Goal: Information Seeking & Learning: Learn about a topic

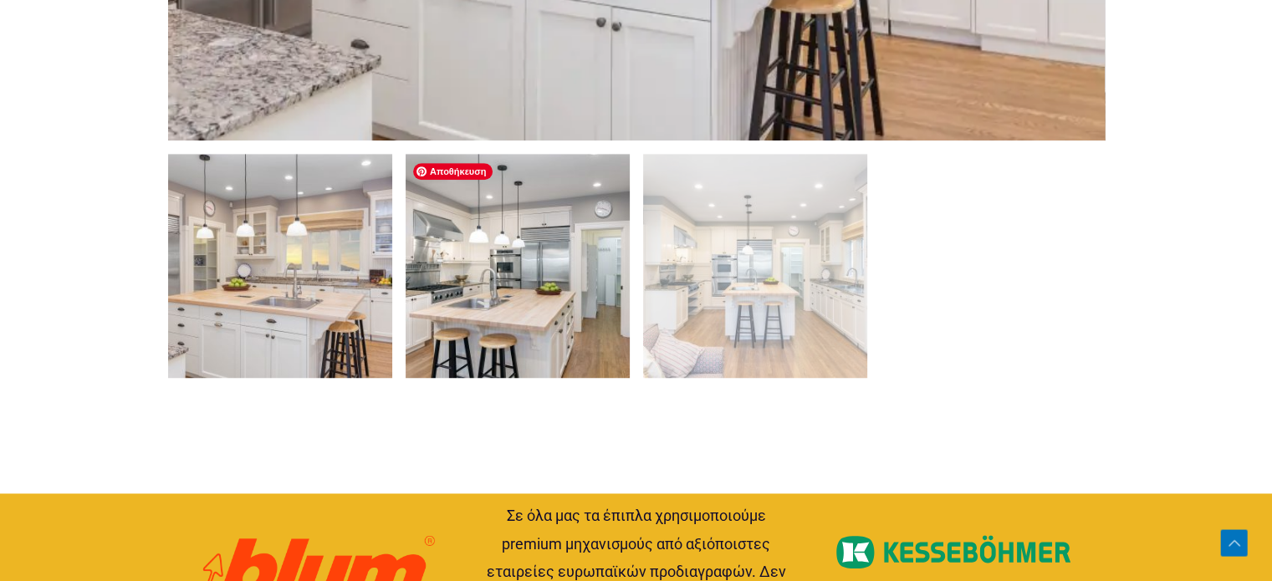
scroll to position [1171, 0]
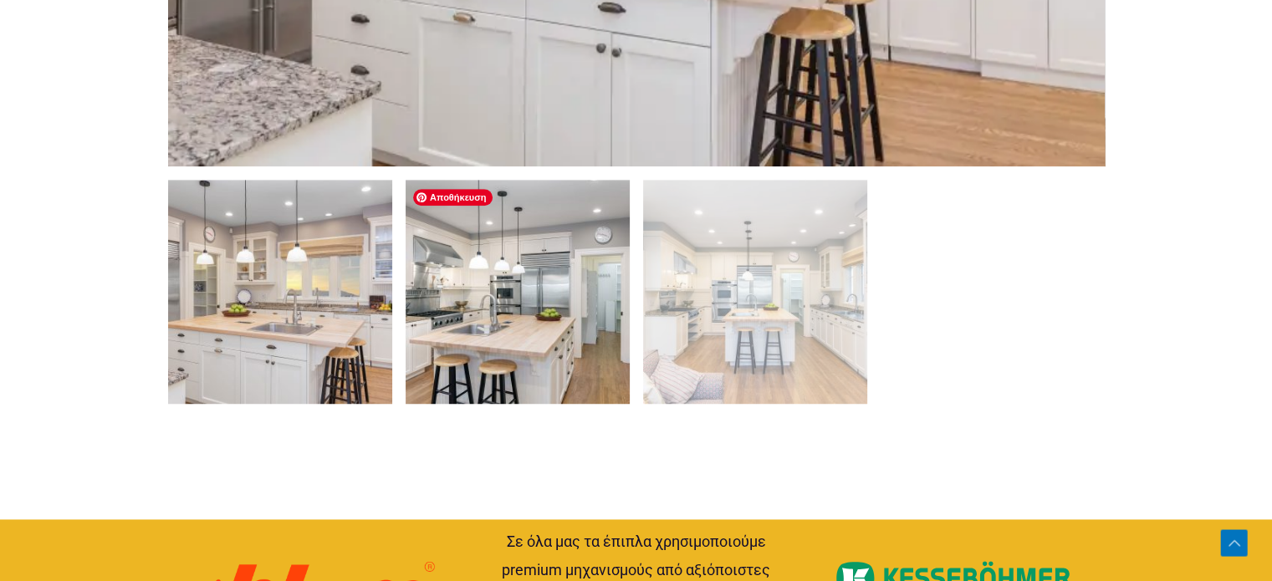
click at [520, 286] on img at bounding box center [518, 292] width 224 height 224
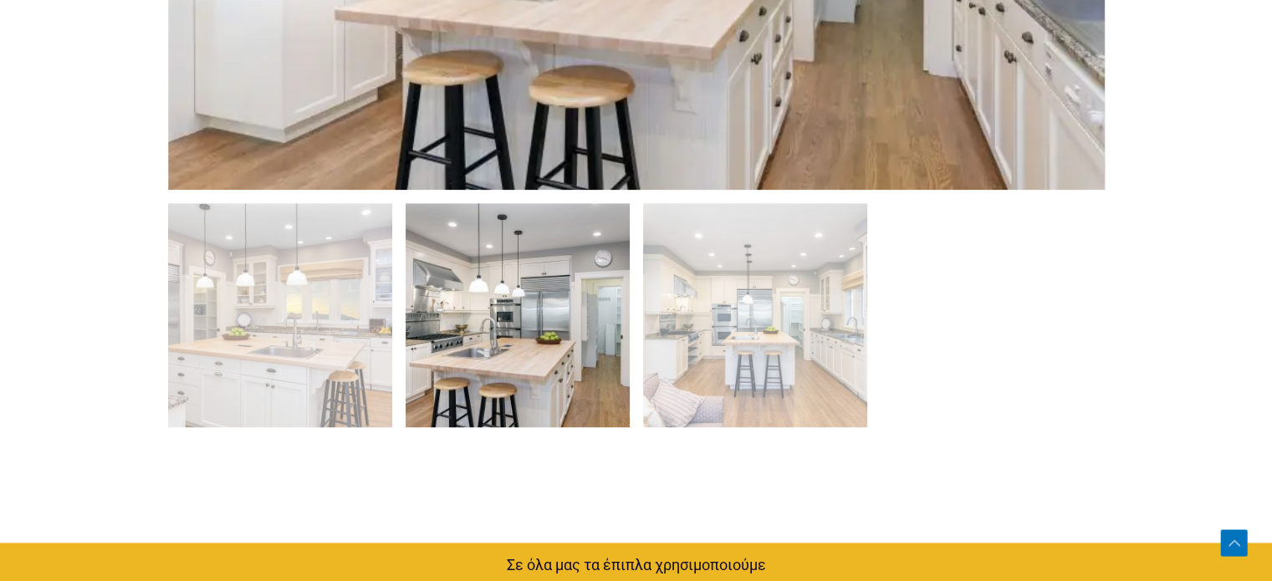
scroll to position [1142, 0]
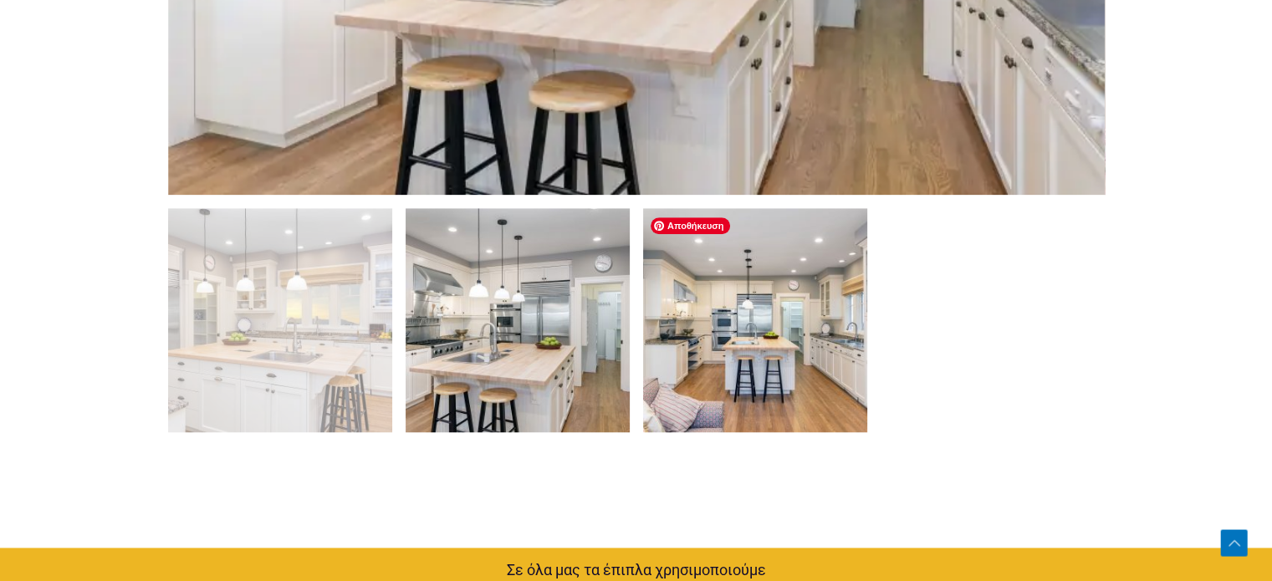
click at [687, 300] on img at bounding box center [755, 320] width 224 height 224
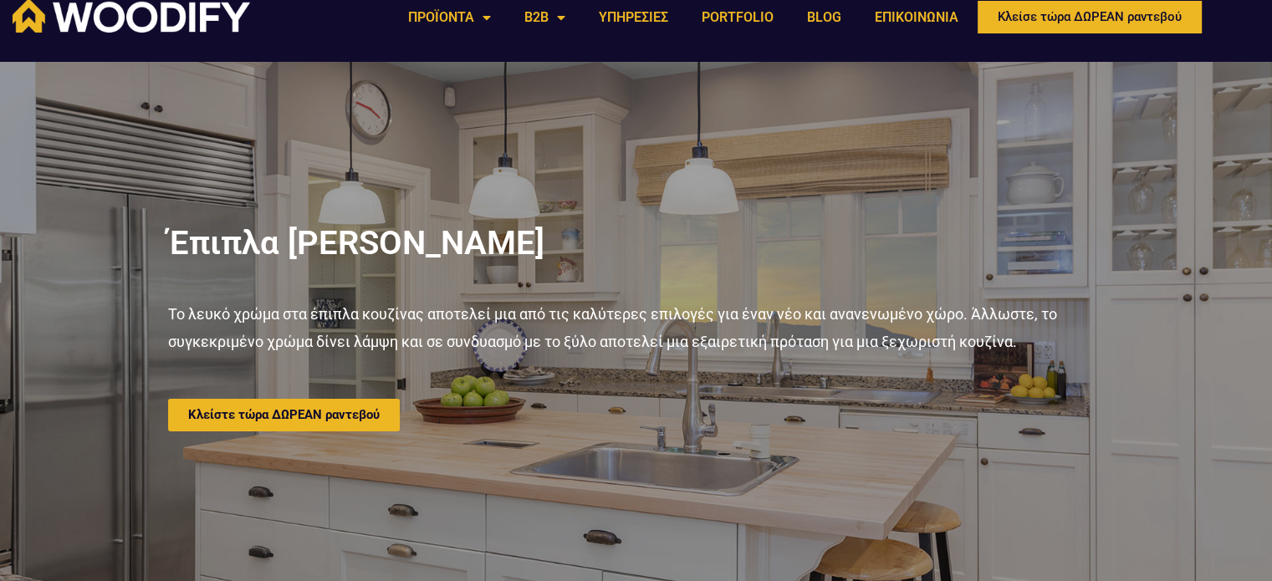
scroll to position [0, 0]
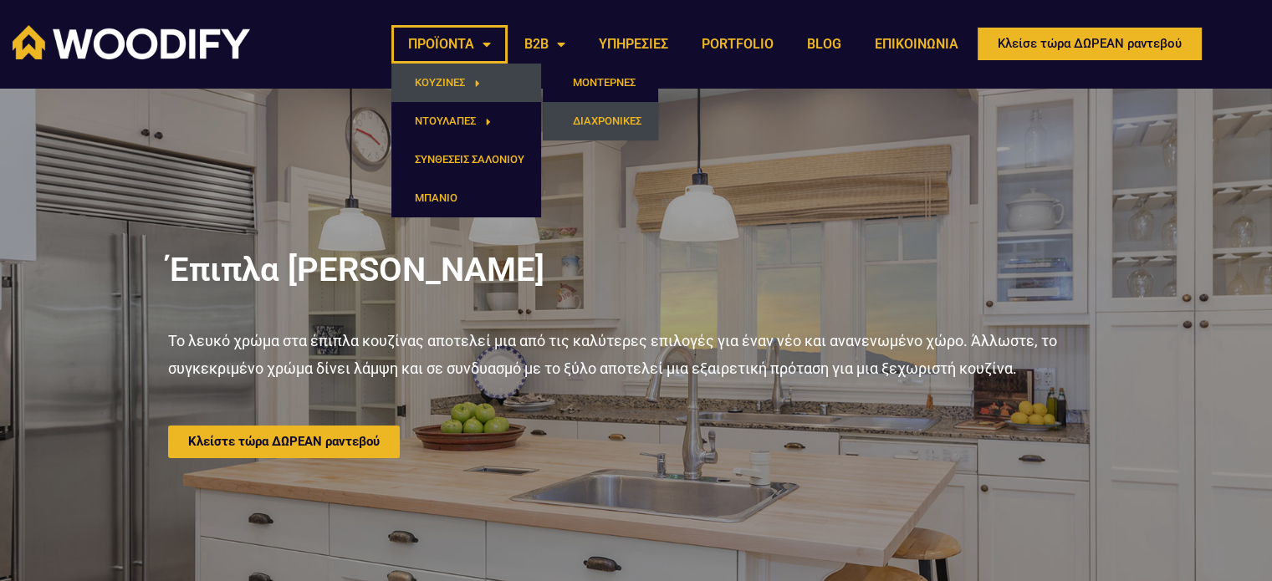
click at [562, 117] on link "ΔΙΑΧΡΟΝΙΚΕΣ" at bounding box center [600, 121] width 115 height 38
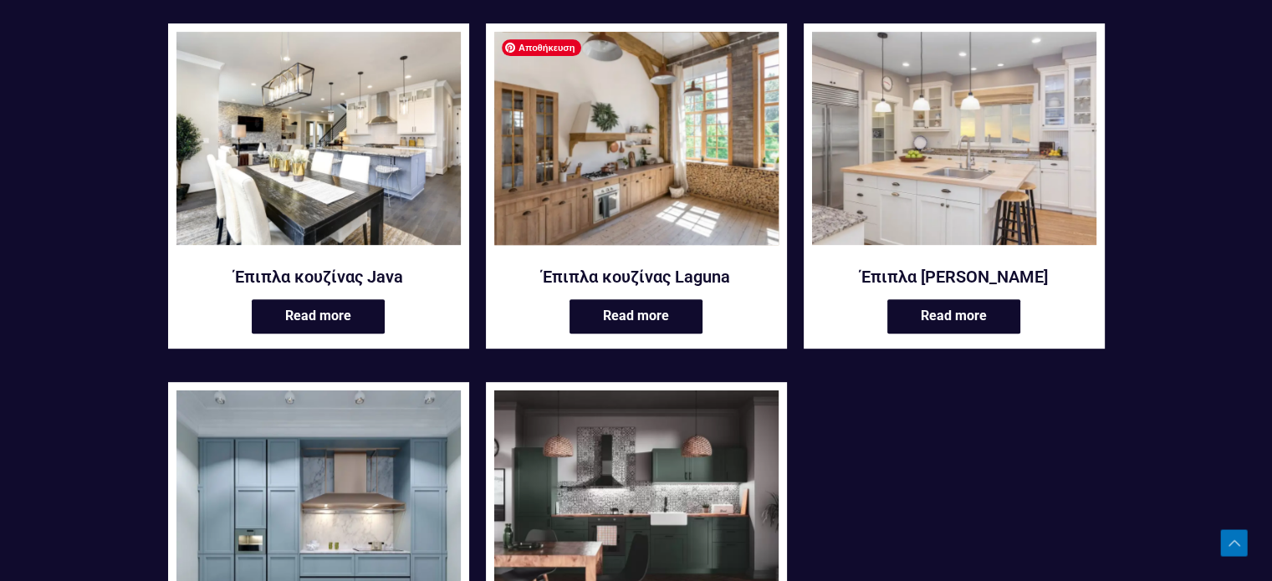
scroll to position [753, 0]
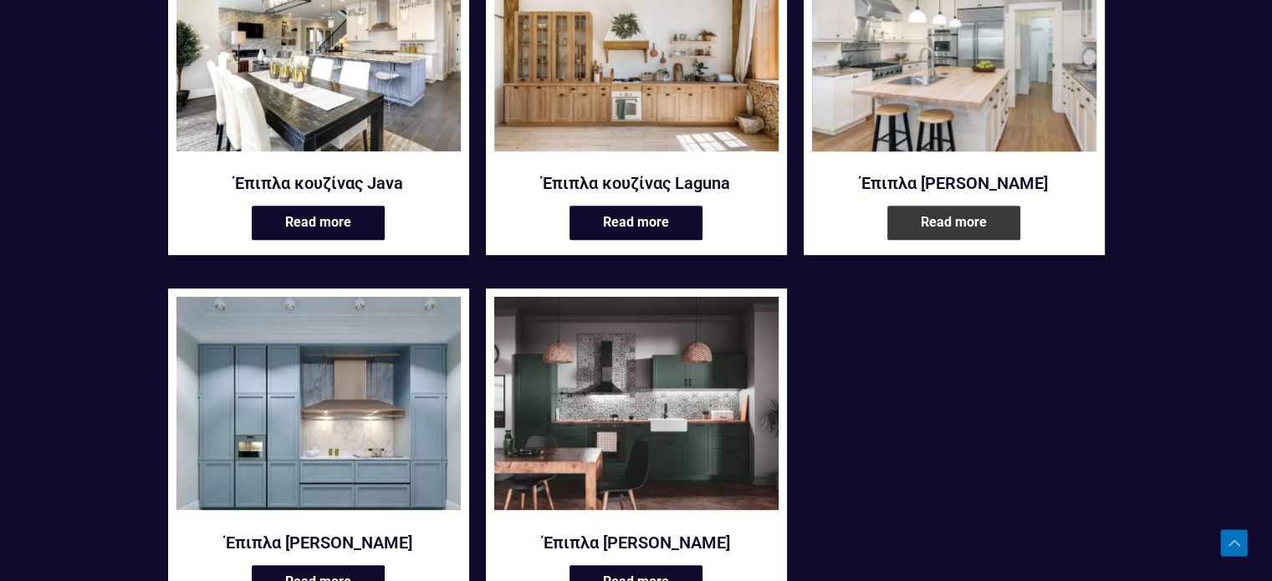
click at [925, 224] on link "Read more" at bounding box center [953, 223] width 133 height 34
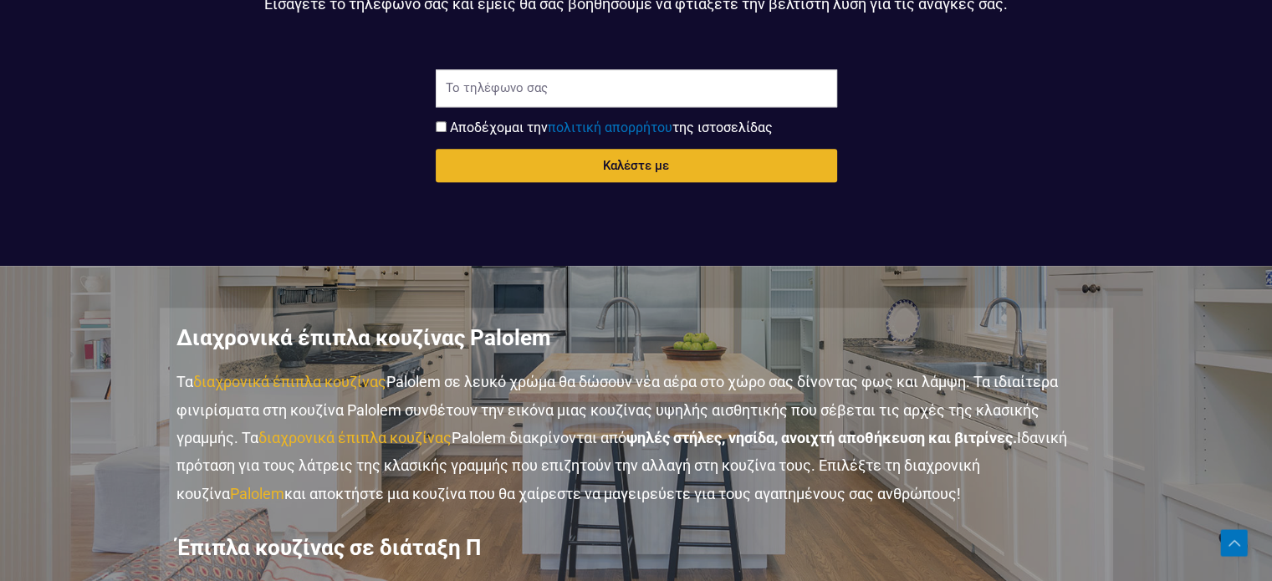
scroll to position [2258, 0]
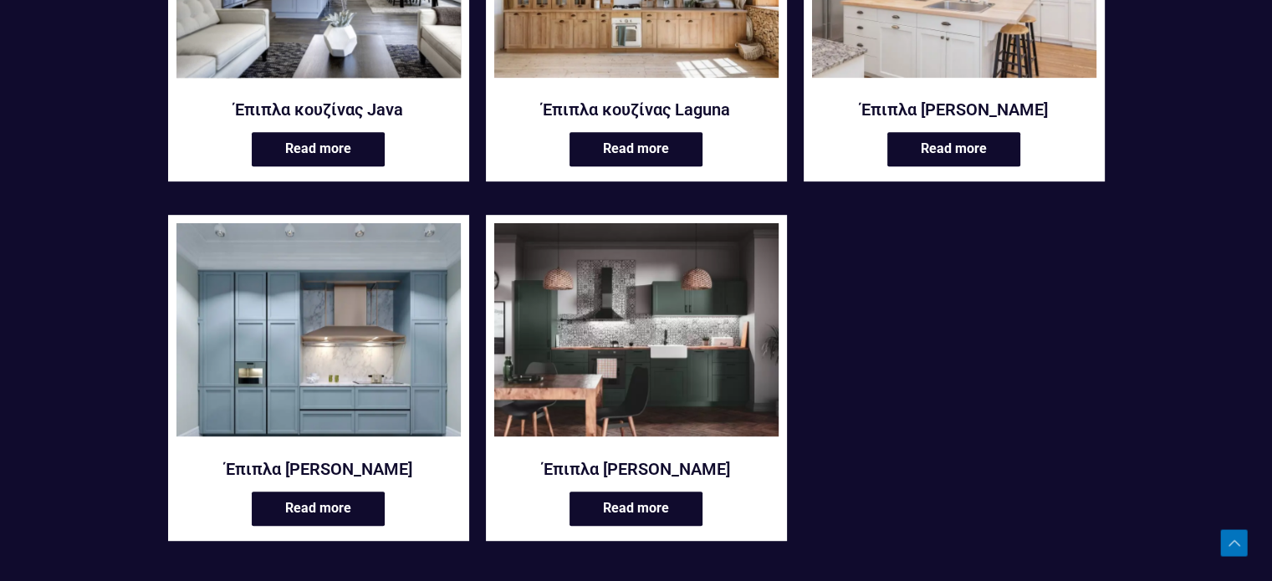
scroll to position [920, 0]
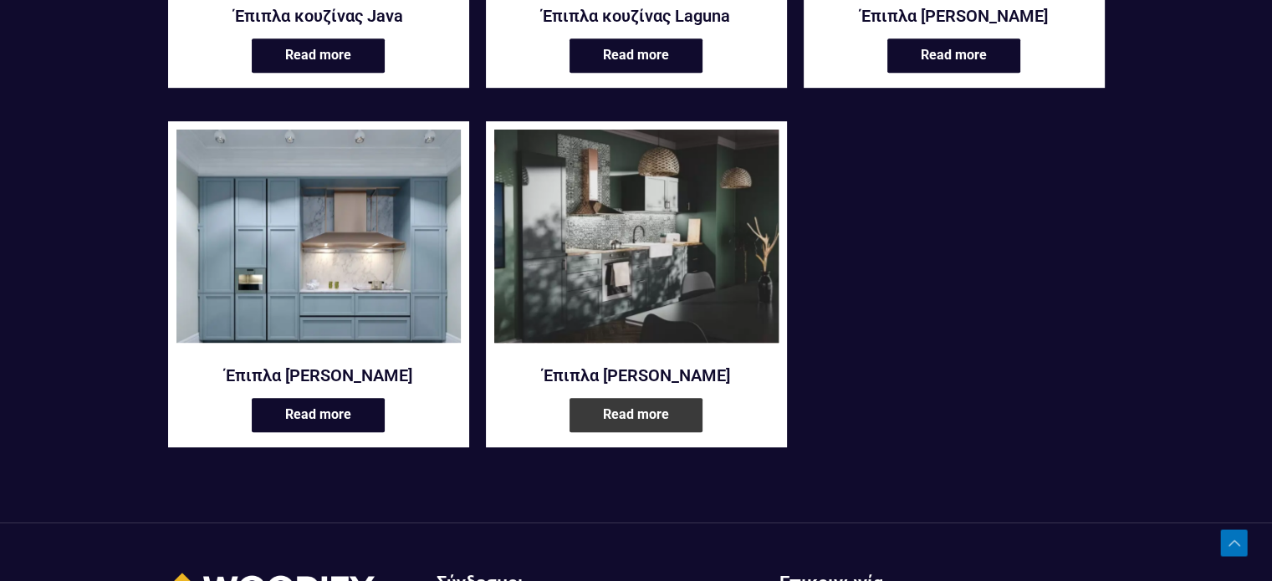
click at [651, 403] on link "Read more" at bounding box center [635, 415] width 133 height 34
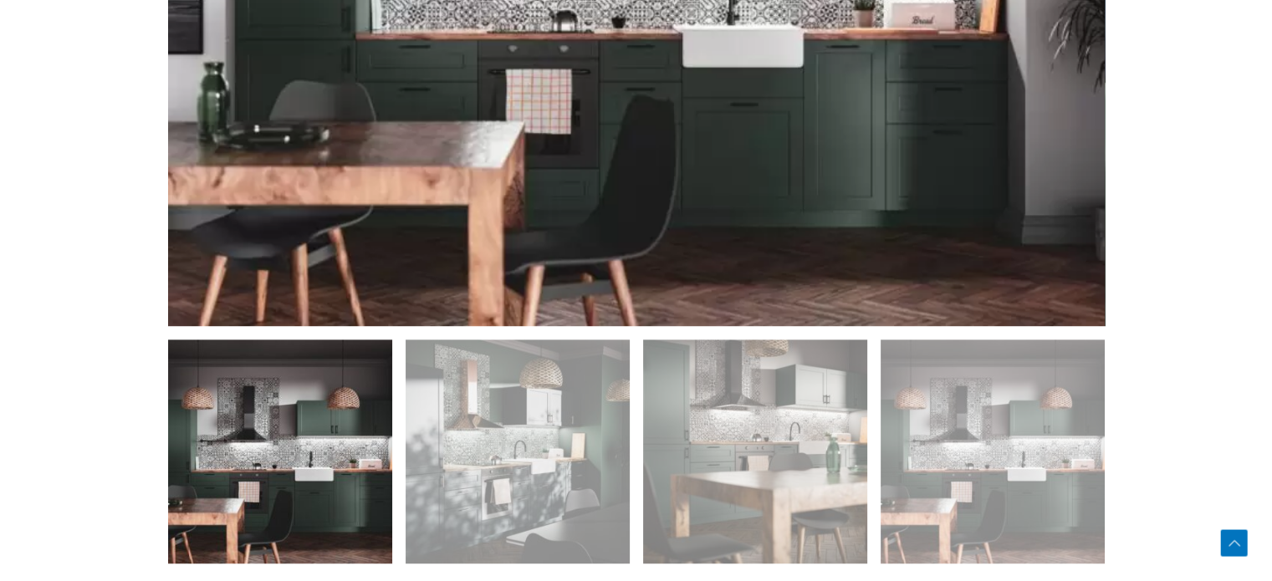
scroll to position [1254, 0]
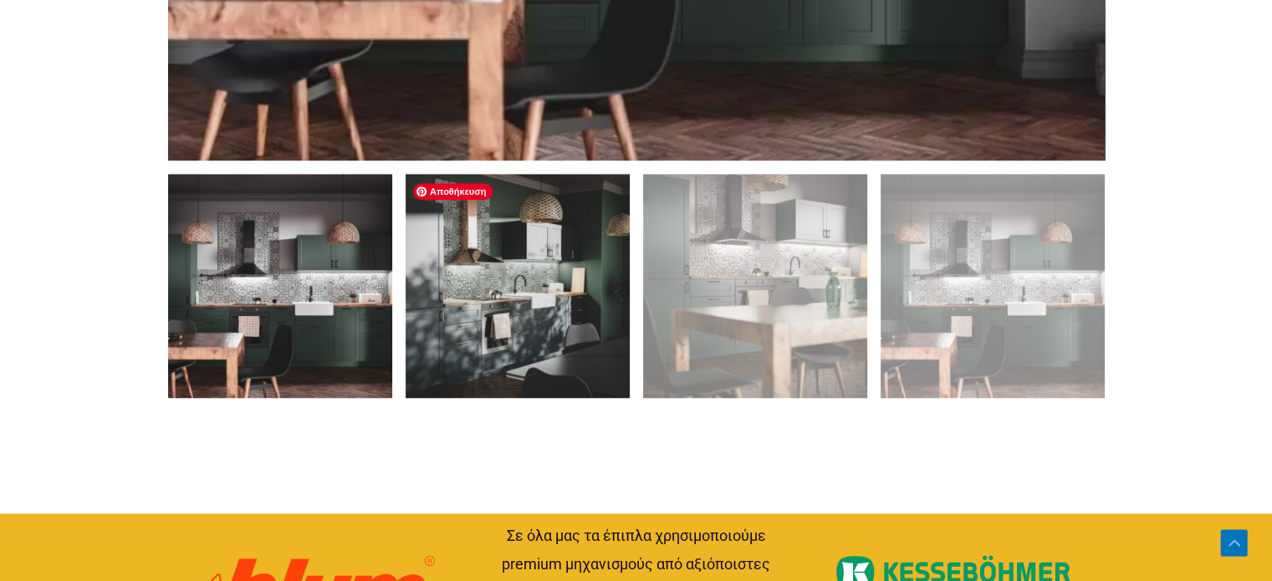
click at [492, 324] on img at bounding box center [518, 286] width 224 height 224
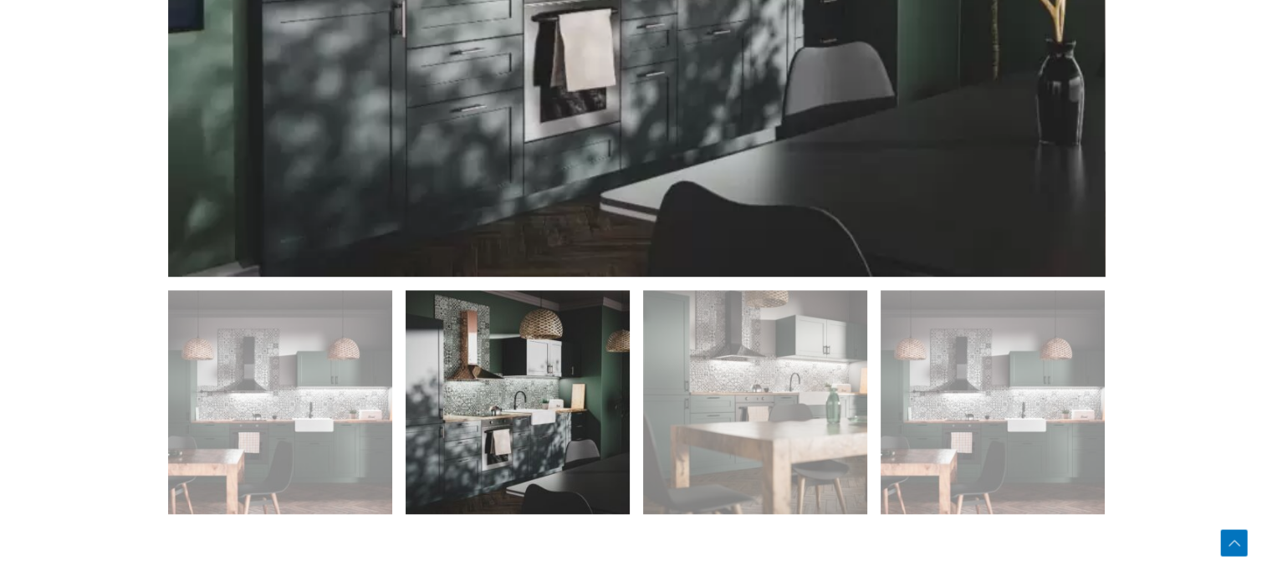
scroll to position [1171, 0]
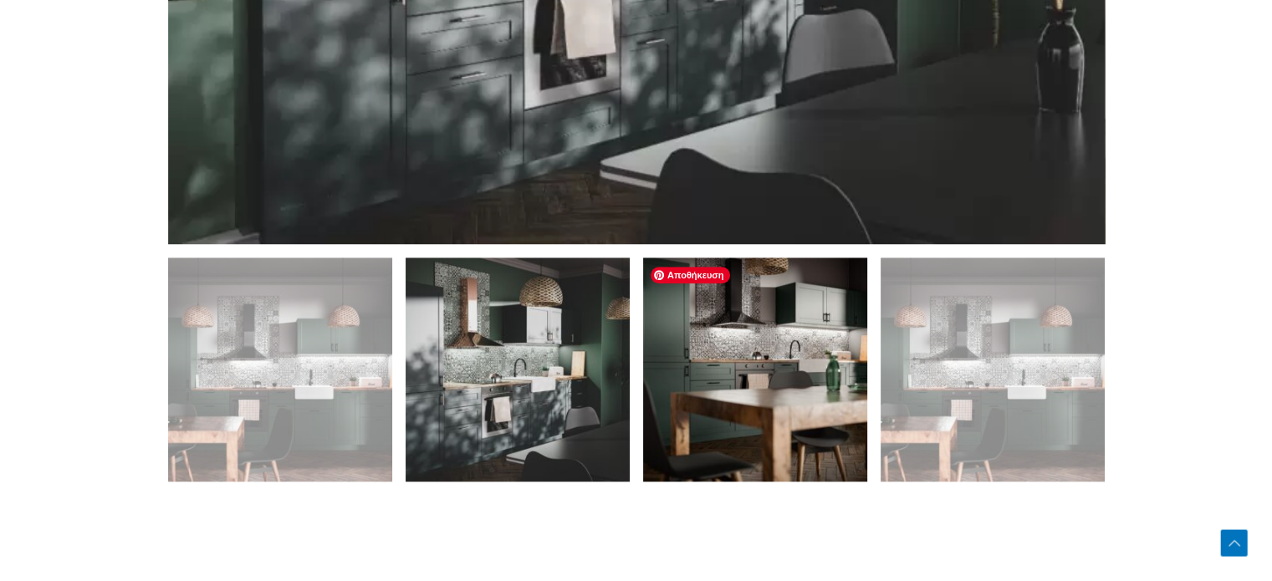
click at [720, 360] on img at bounding box center [755, 370] width 224 height 224
